Goal: Find specific page/section: Find specific page/section

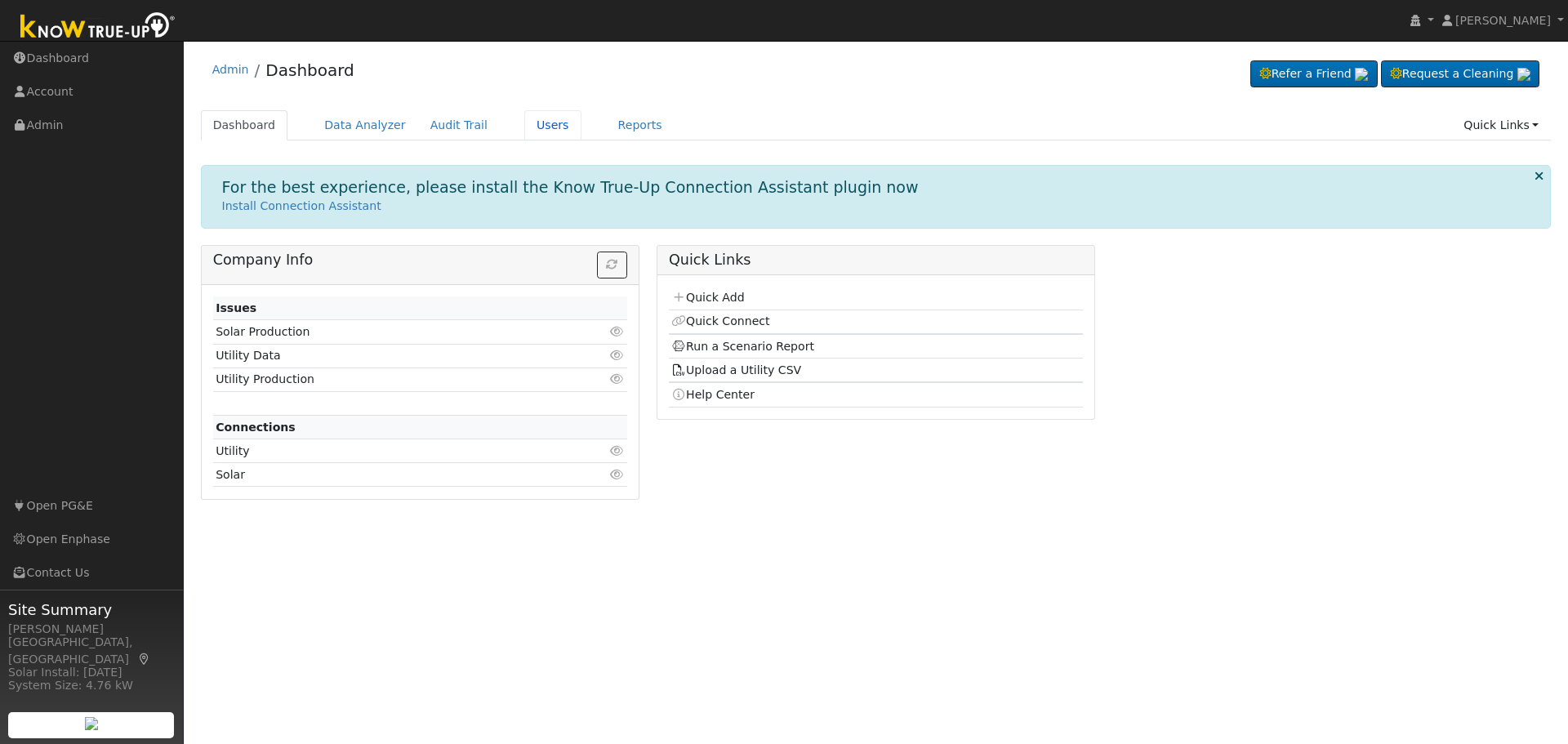
click at [530, 126] on link "Users" at bounding box center [553, 125] width 57 height 30
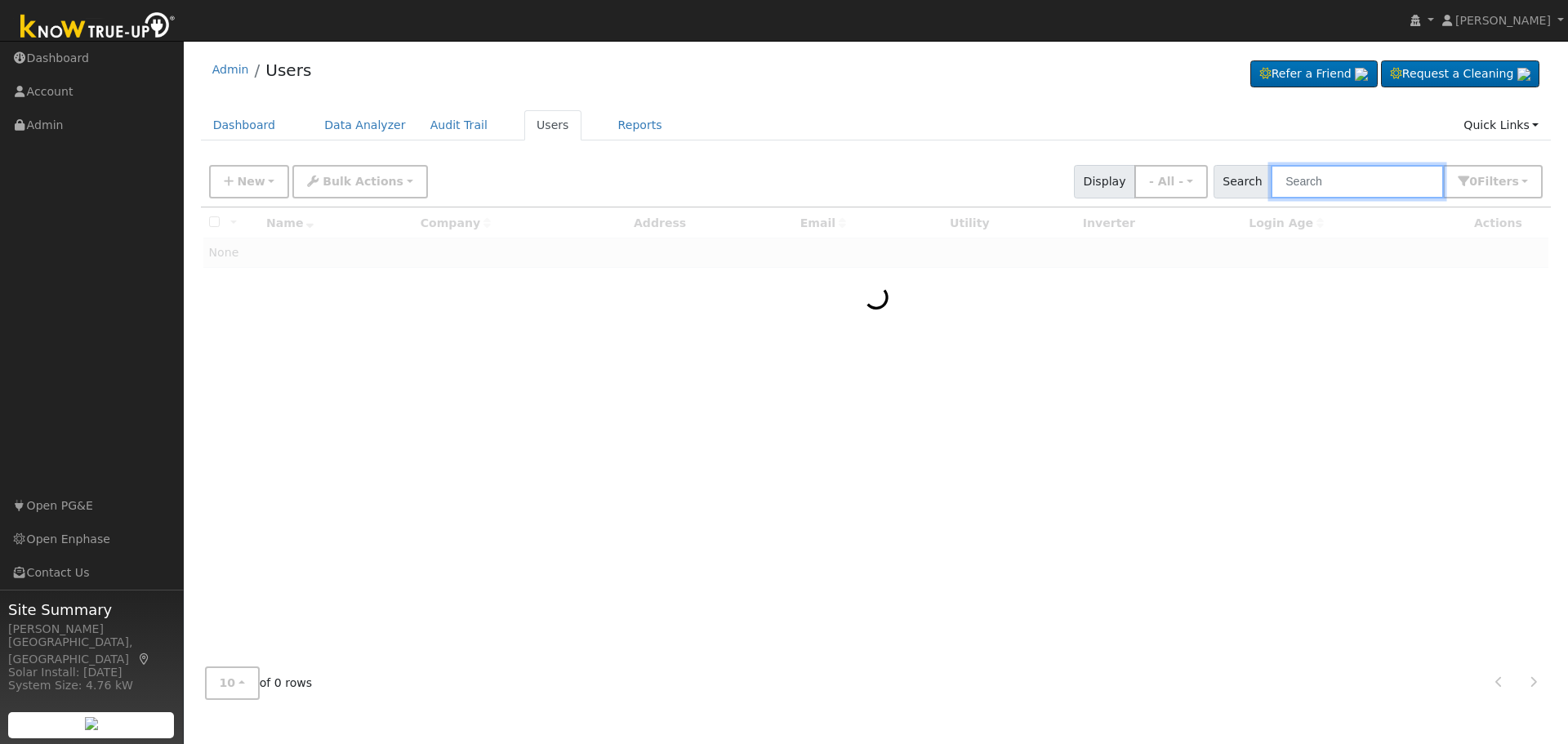
click at [1369, 187] on input "text" at bounding box center [1358, 182] width 174 height 34
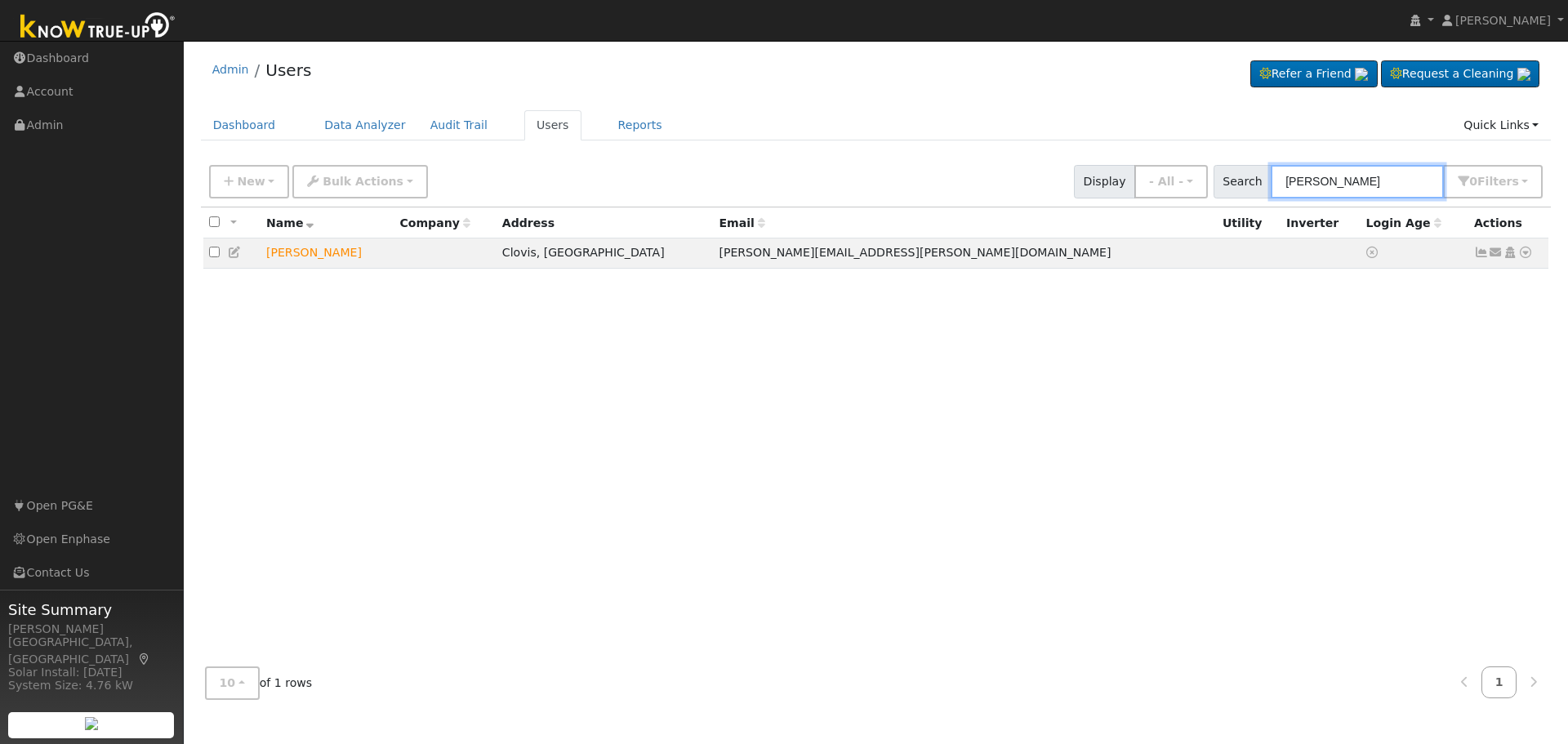
type input "[PERSON_NAME]"
click at [1523, 257] on icon at bounding box center [1526, 252] width 15 height 11
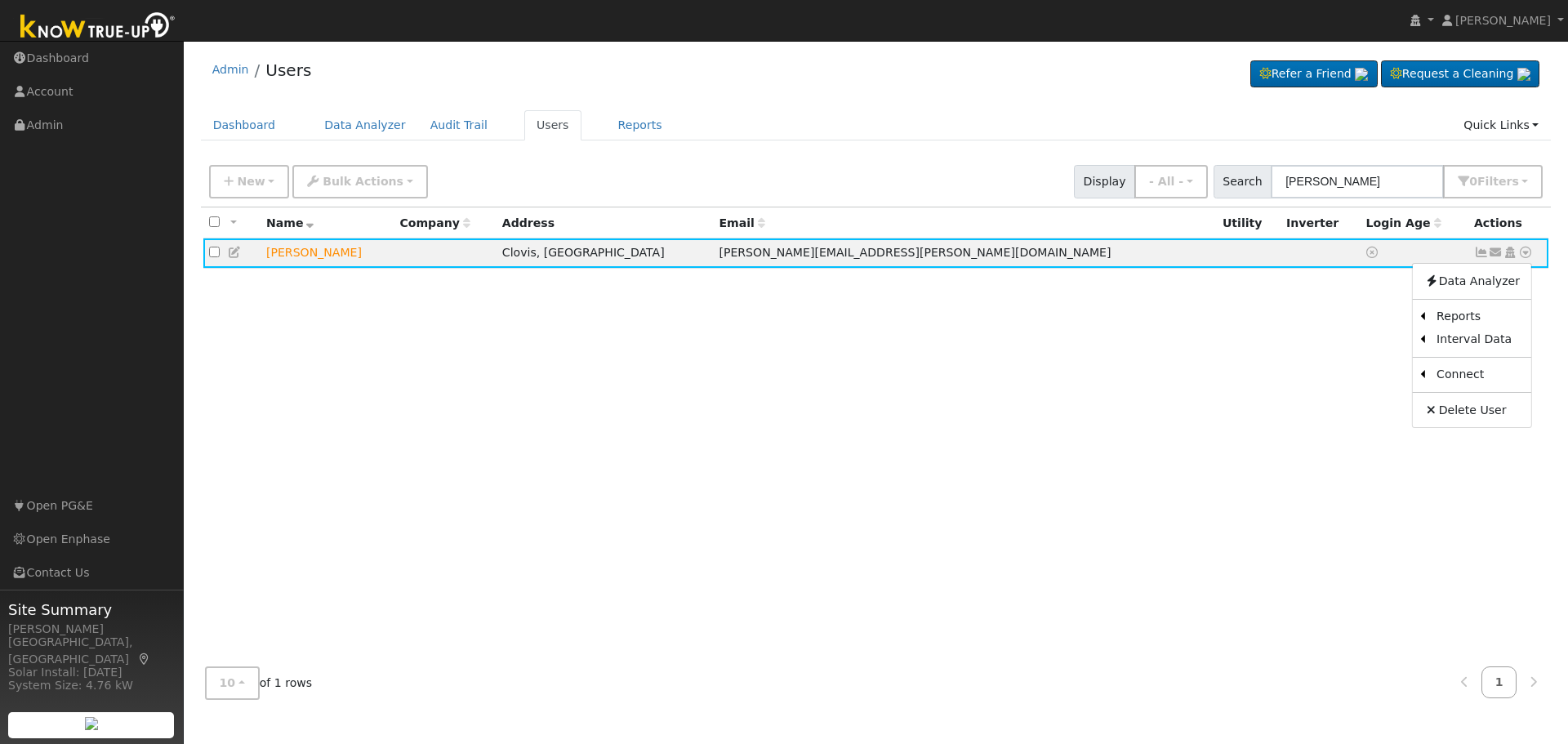
click at [0, 0] on link "Scenario" at bounding box center [0, 0] width 0 height 0
